Goal: Task Accomplishment & Management: Use online tool/utility

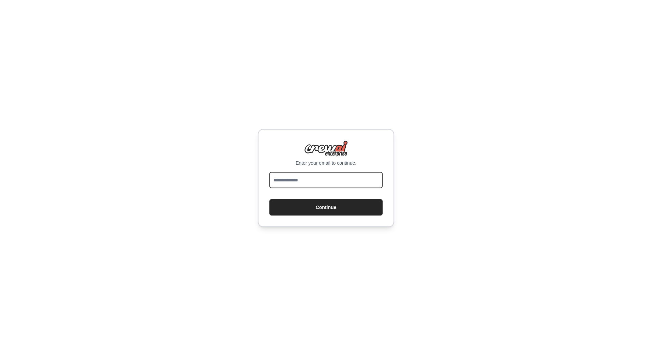
click at [328, 179] on input "email" at bounding box center [325, 180] width 113 height 16
type input "**********"
click at [302, 218] on div "**********" at bounding box center [326, 178] width 136 height 98
click at [313, 209] on button "Continue" at bounding box center [325, 207] width 113 height 16
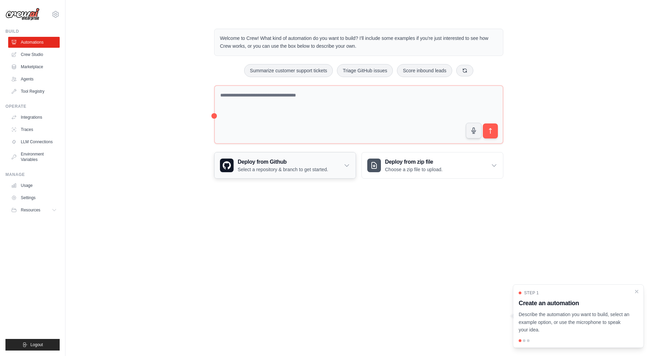
click at [313, 168] on p "Select a repository & branch to get started." at bounding box center [283, 169] width 90 height 7
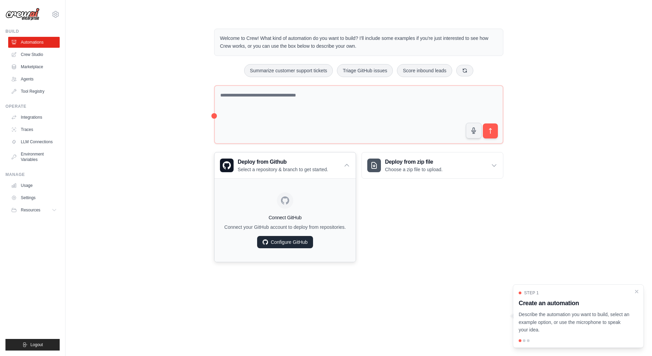
click at [295, 245] on link "Configure GitHub" at bounding box center [285, 242] width 56 height 12
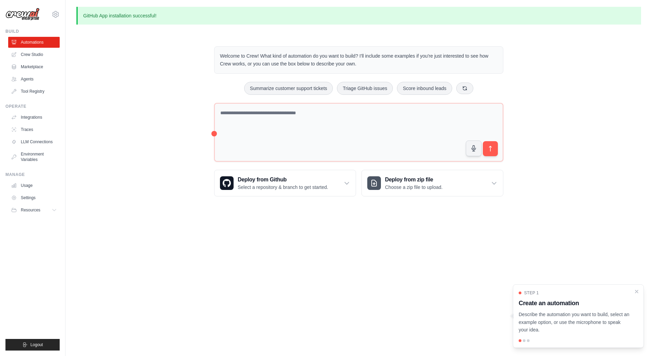
click at [565, 311] on p "Describe the automation you want to build, select an example option, or use the…" at bounding box center [574, 322] width 111 height 23
click at [636, 291] on icon "Close walkthrough" at bounding box center [636, 291] width 3 height 3
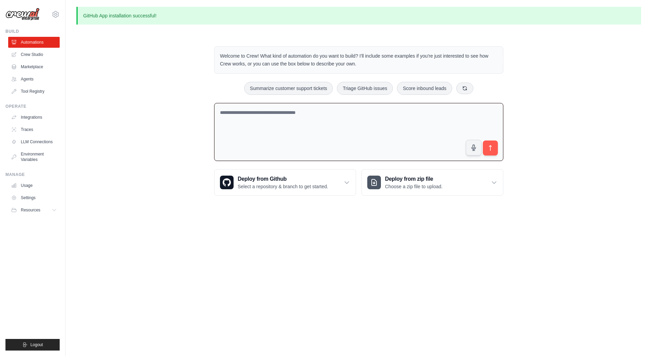
click at [303, 108] on textarea at bounding box center [358, 132] width 289 height 58
click at [34, 73] on ul "Automations Crew Studio Marketplace Agents Tool Registry" at bounding box center [33, 67] width 51 height 60
click at [30, 77] on link "Agents" at bounding box center [34, 79] width 51 height 11
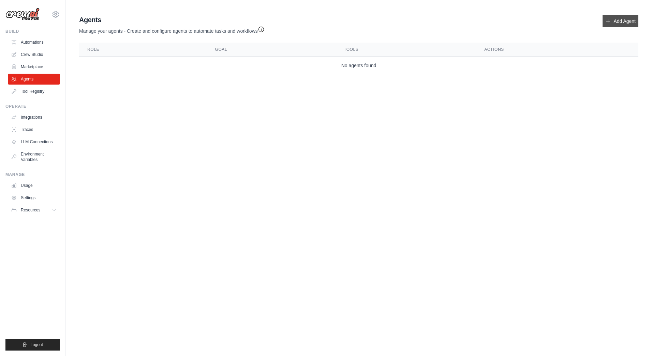
click at [629, 23] on link "Add Agent" at bounding box center [621, 21] width 36 height 12
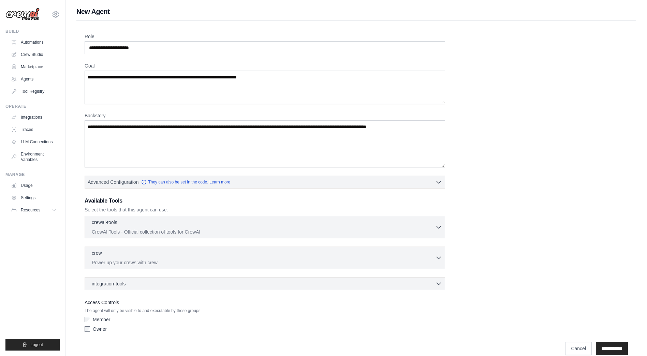
click at [175, 56] on div "Role Goal [GEOGRAPHIC_DATA] Advanced Configuration They can also be set in the …" at bounding box center [356, 184] width 543 height 302
click at [179, 47] on input "Role" at bounding box center [265, 47] width 360 height 13
click at [437, 225] on icon "button" at bounding box center [438, 226] width 7 height 7
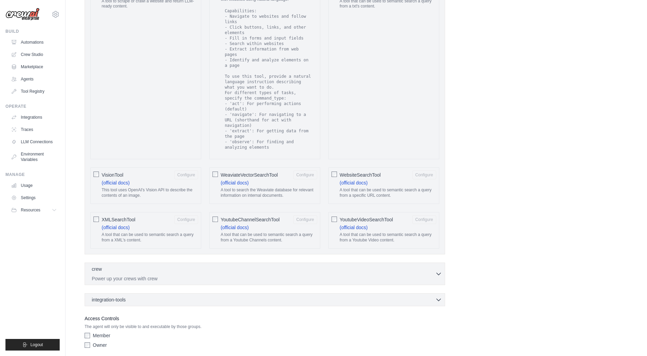
scroll to position [1160, 0]
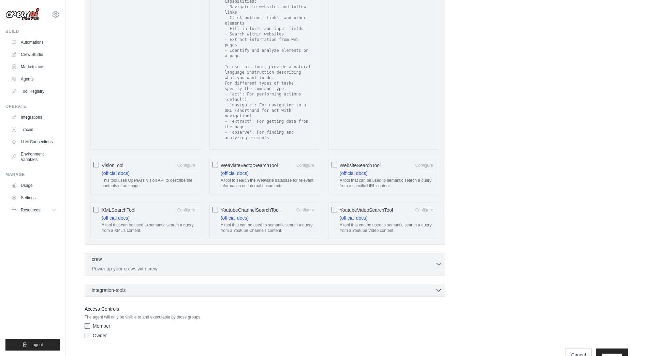
click at [433, 256] on div "crew 0 selected" at bounding box center [263, 260] width 343 height 8
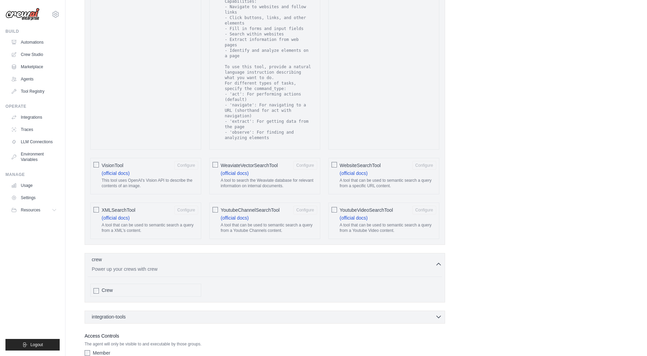
click at [438, 313] on icon "button" at bounding box center [438, 316] width 7 height 7
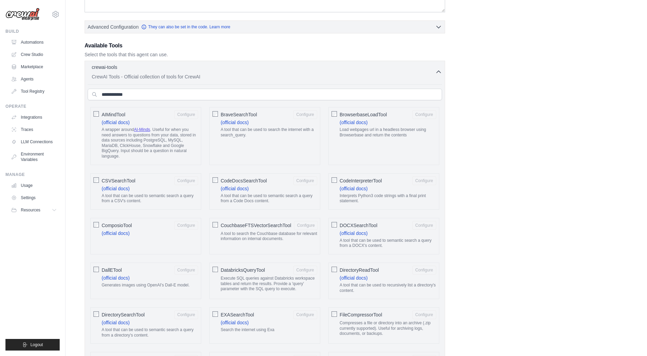
scroll to position [25, 0]
